Goal: Check status: Check status

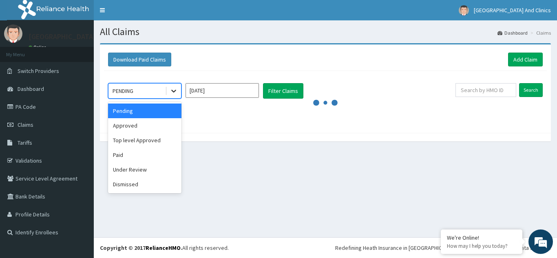
click at [171, 95] on icon at bounding box center [174, 91] width 8 height 8
click at [135, 155] on div "Paid" at bounding box center [144, 155] width 73 height 15
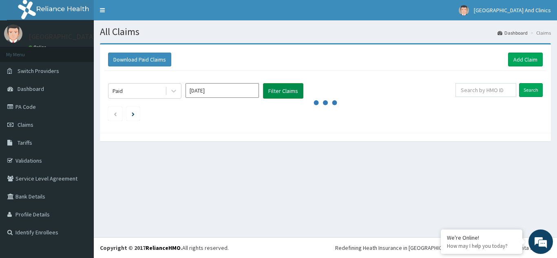
click at [283, 92] on button "Filter Claims" at bounding box center [283, 90] width 40 height 15
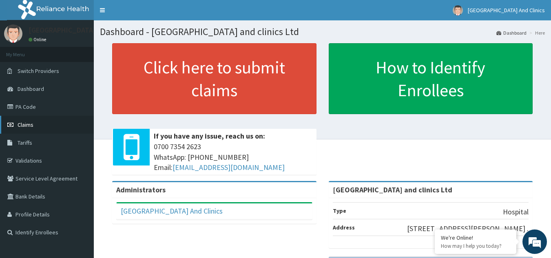
click at [29, 130] on link "Claims" at bounding box center [47, 125] width 94 height 18
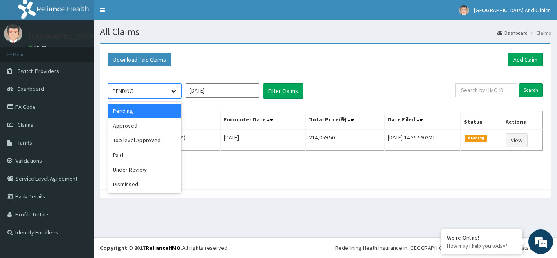
click at [173, 92] on icon at bounding box center [173, 91] width 5 height 3
click at [160, 122] on div "Approved" at bounding box center [144, 125] width 73 height 15
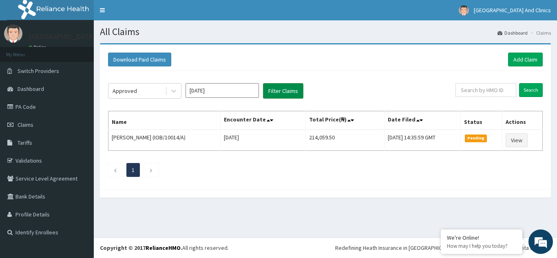
click at [291, 95] on button "Filter Claims" at bounding box center [283, 90] width 40 height 15
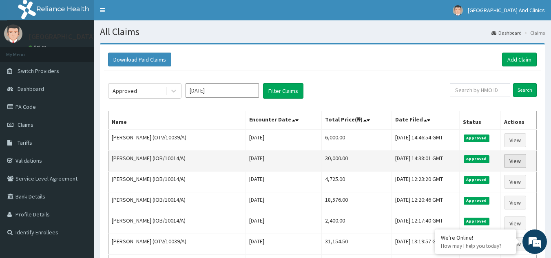
click at [512, 164] on link "View" at bounding box center [515, 161] width 22 height 14
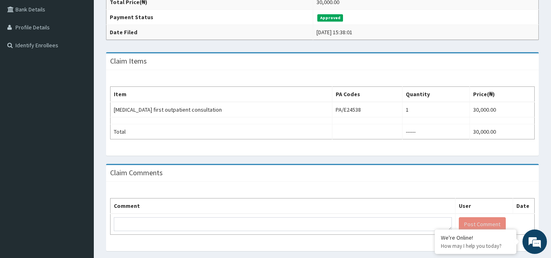
scroll to position [209, 0]
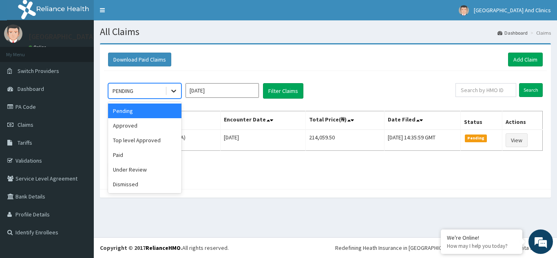
click at [177, 94] on icon at bounding box center [174, 91] width 8 height 8
click at [141, 156] on div "Paid" at bounding box center [144, 155] width 73 height 15
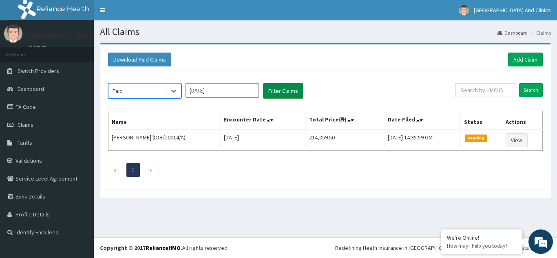
click at [278, 93] on button "Filter Claims" at bounding box center [283, 90] width 40 height 15
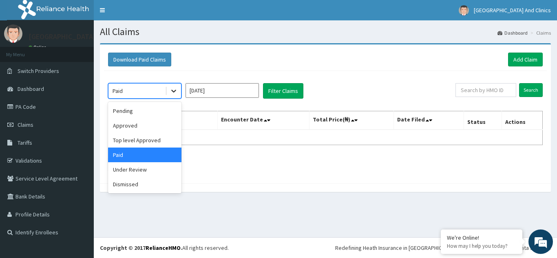
click at [178, 98] on div at bounding box center [173, 91] width 15 height 15
click at [150, 129] on div "Approved" at bounding box center [144, 125] width 73 height 15
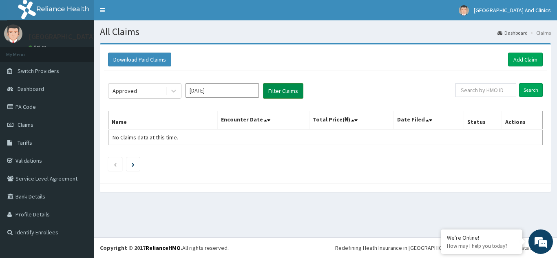
click at [289, 87] on button "Filter Claims" at bounding box center [283, 90] width 40 height 15
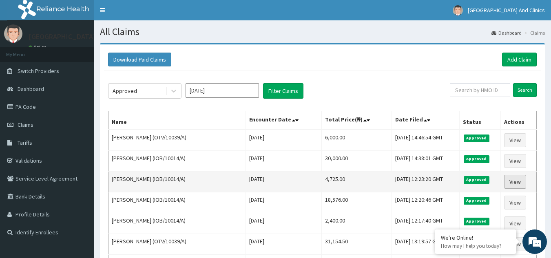
click at [516, 180] on link "View" at bounding box center [515, 182] width 22 height 14
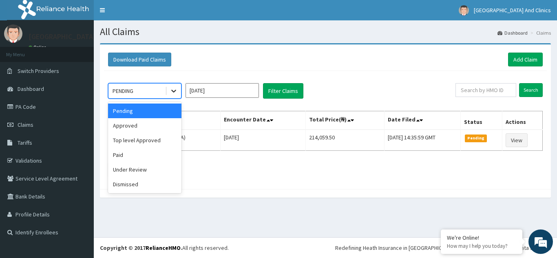
click at [172, 92] on icon at bounding box center [174, 91] width 8 height 8
click at [153, 125] on div "Approved" at bounding box center [144, 125] width 73 height 15
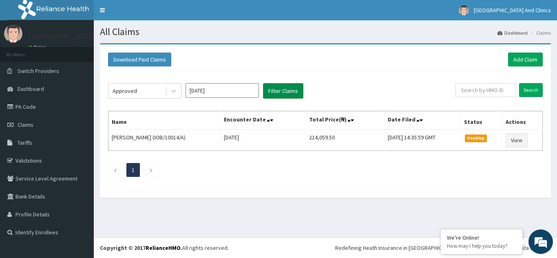
click at [287, 88] on button "Filter Claims" at bounding box center [283, 90] width 40 height 15
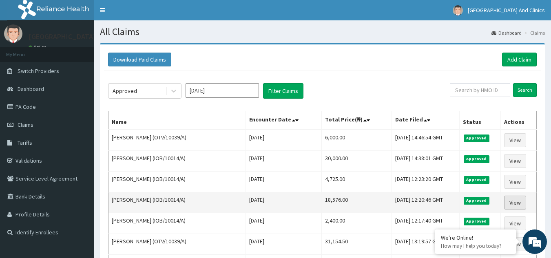
click at [514, 203] on link "View" at bounding box center [515, 203] width 22 height 14
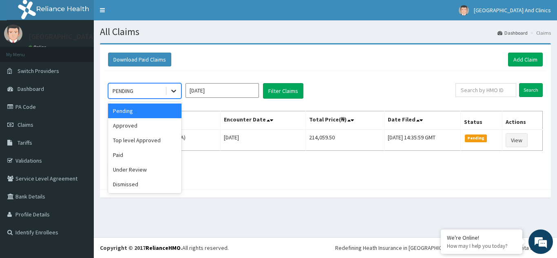
click at [174, 96] on div at bounding box center [173, 91] width 15 height 15
click at [169, 98] on div at bounding box center [173, 91] width 15 height 15
click at [159, 122] on div "Approved" at bounding box center [144, 125] width 73 height 15
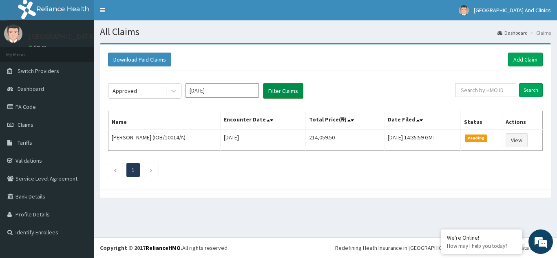
click at [293, 94] on button "Filter Claims" at bounding box center [283, 90] width 40 height 15
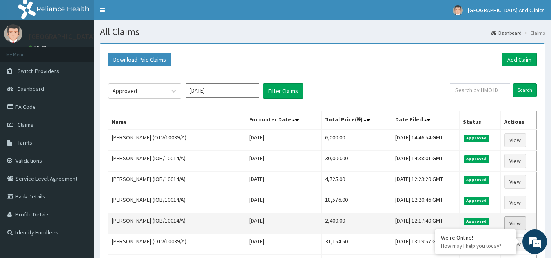
click at [513, 225] on link "View" at bounding box center [515, 224] width 22 height 14
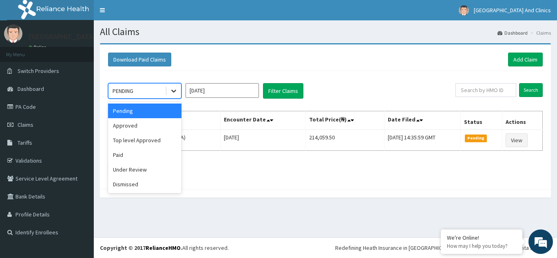
click at [178, 93] on div at bounding box center [173, 91] width 15 height 15
click at [137, 171] on div "Under Review" at bounding box center [144, 169] width 73 height 15
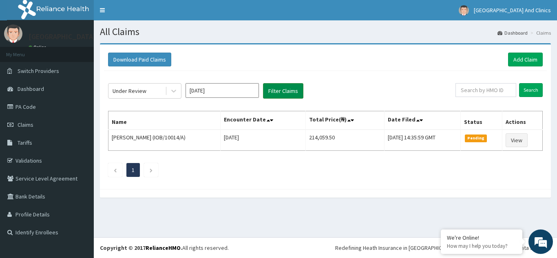
click at [276, 91] on button "Filter Claims" at bounding box center [283, 90] width 40 height 15
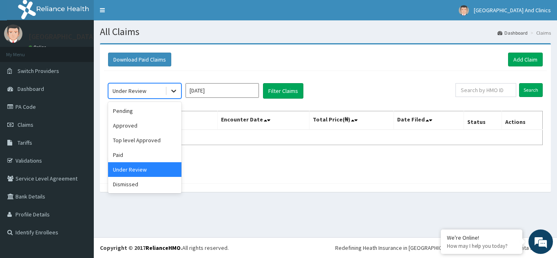
click at [169, 95] on div at bounding box center [173, 91] width 15 height 15
click at [135, 110] on div "Pending" at bounding box center [144, 111] width 73 height 15
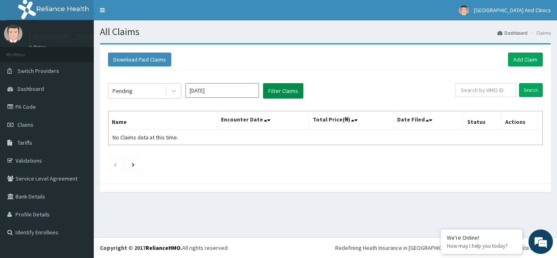
click at [275, 93] on button "Filter Claims" at bounding box center [283, 90] width 40 height 15
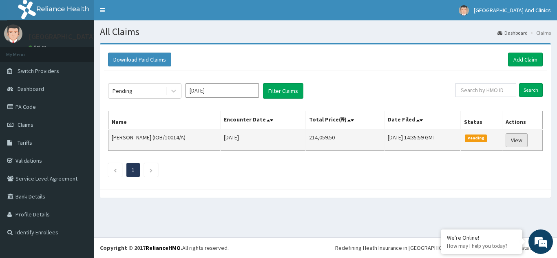
click at [514, 141] on link "View" at bounding box center [517, 140] width 22 height 14
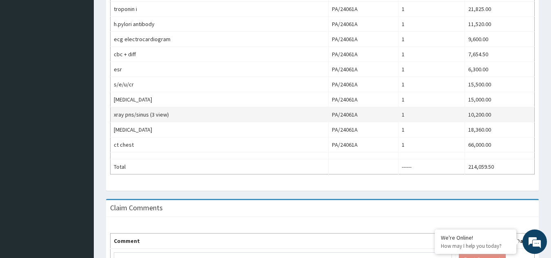
scroll to position [379, 0]
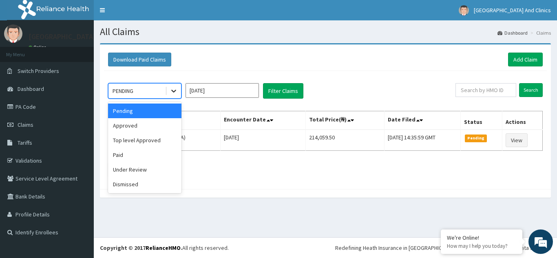
click at [175, 97] on div at bounding box center [173, 91] width 15 height 15
click at [161, 125] on div "Approved" at bounding box center [144, 125] width 73 height 15
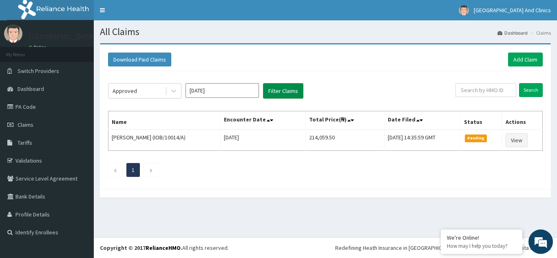
click at [289, 91] on button "Filter Claims" at bounding box center [283, 90] width 40 height 15
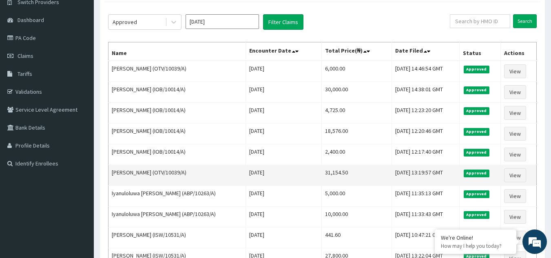
click at [329, 174] on td "31,154.50" at bounding box center [356, 175] width 70 height 21
